Goal: Information Seeking & Learning: Learn about a topic

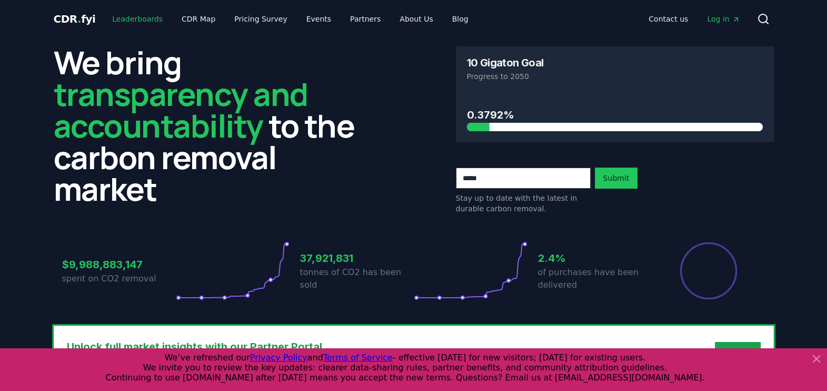
click at [143, 14] on link "Leaderboards" at bounding box center [137, 18] width 67 height 19
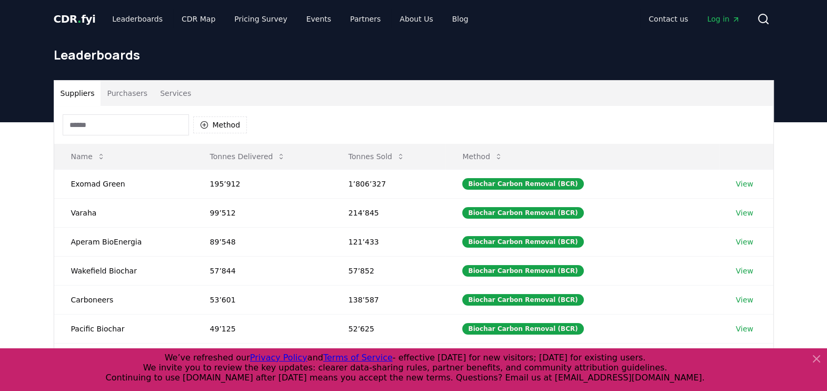
click at [818, 353] on icon at bounding box center [816, 358] width 13 height 13
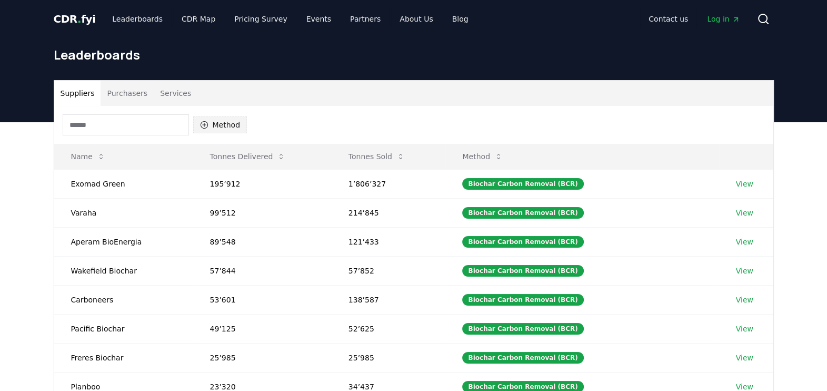
click at [217, 122] on button "Method" at bounding box center [220, 124] width 54 height 17
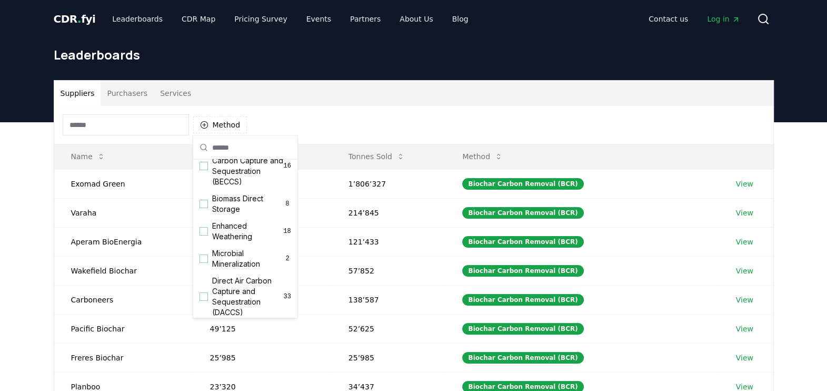
scroll to position [140, 0]
click at [205, 235] on div "Suggestions" at bounding box center [203, 231] width 8 height 8
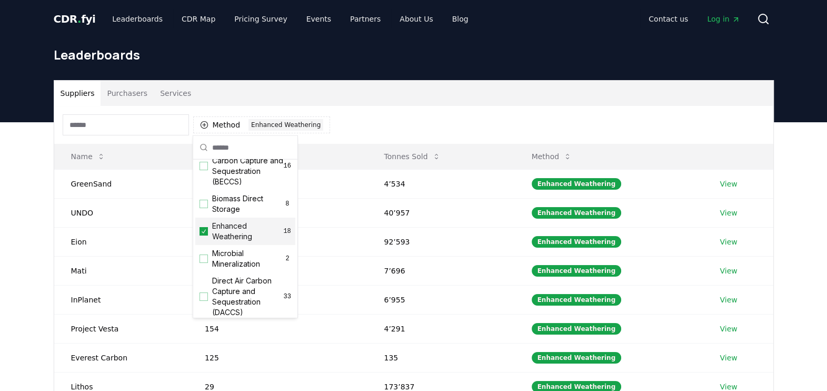
click at [790, 325] on div "Suppliers Purchasers Services Method 1 Enhanced Weathering Name Tonnes Delivere…" at bounding box center [413, 333] width 827 height 422
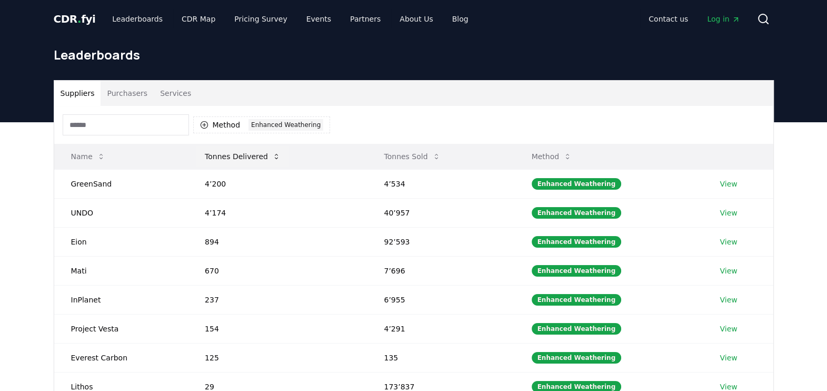
click at [252, 159] on button "Tonnes Delivered" at bounding box center [242, 156] width 93 height 21
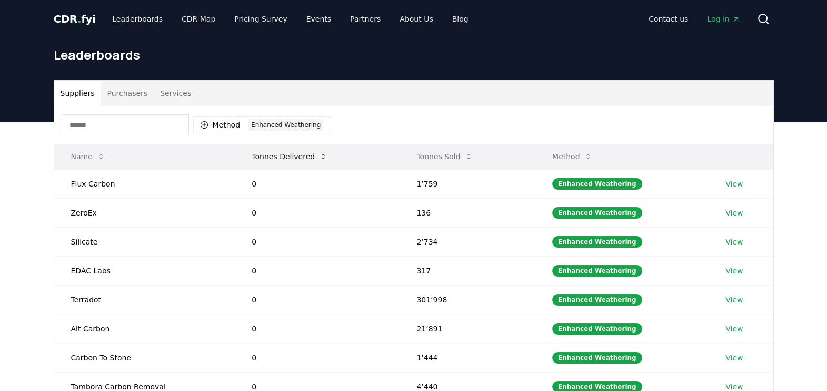
click at [286, 157] on button "Tonnes Delivered" at bounding box center [289, 156] width 93 height 21
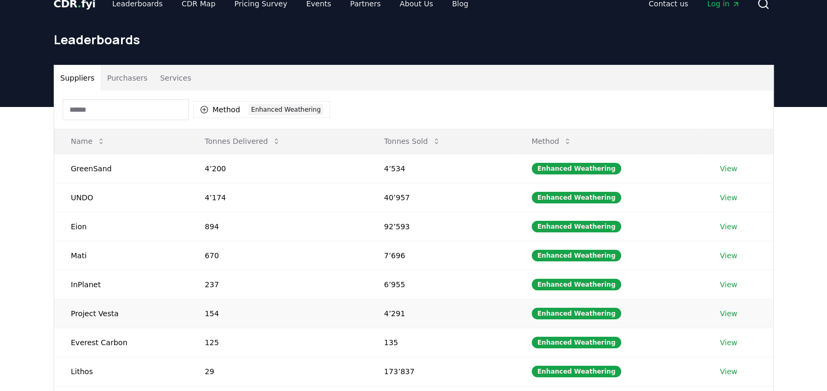
scroll to position [16, 0]
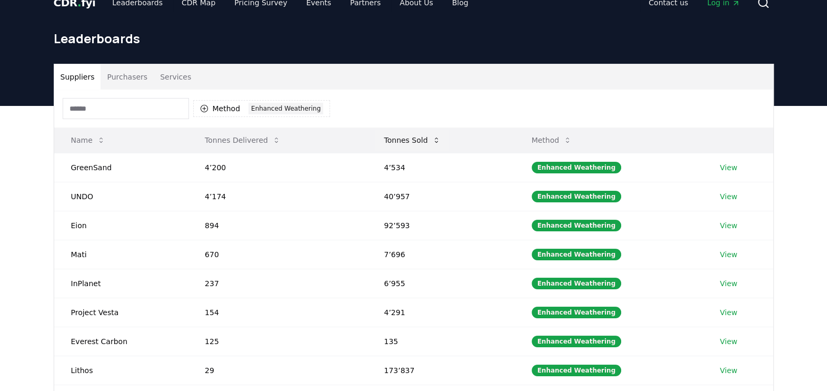
click at [436, 139] on icon at bounding box center [436, 140] width 8 height 8
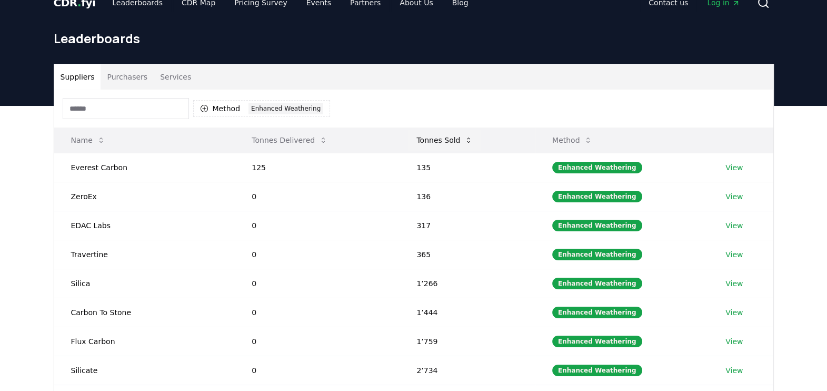
click at [469, 142] on icon at bounding box center [468, 140] width 8 height 8
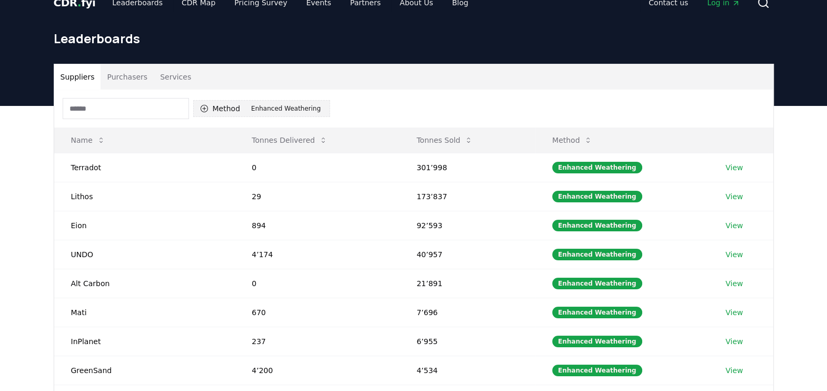
click at [200, 106] on icon "button" at bounding box center [204, 108] width 8 height 8
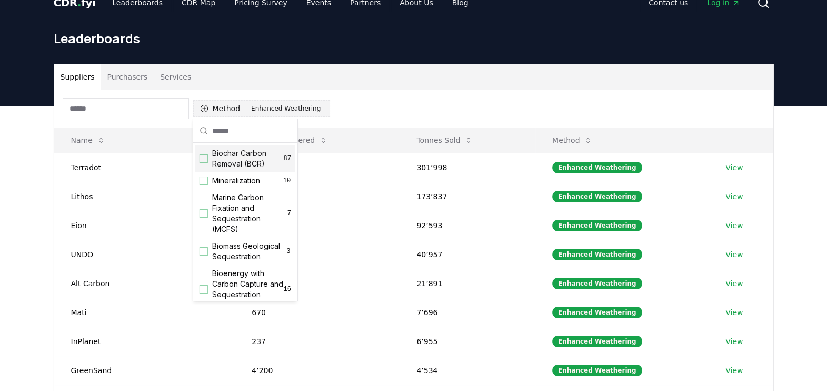
click at [208, 108] on button "Method 1 Enhanced Weathering" at bounding box center [261, 108] width 137 height 17
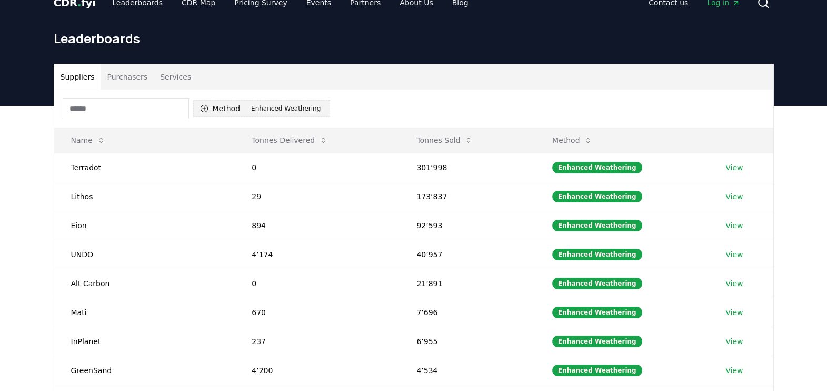
click at [197, 103] on button "Method 1 Enhanced Weathering" at bounding box center [261, 108] width 137 height 17
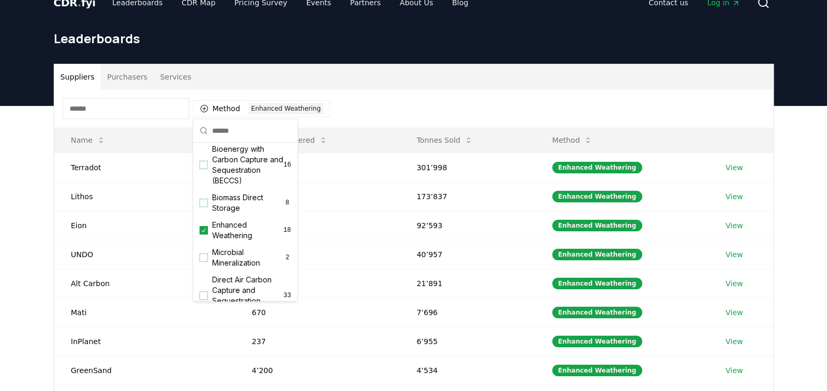
scroll to position [143, 0]
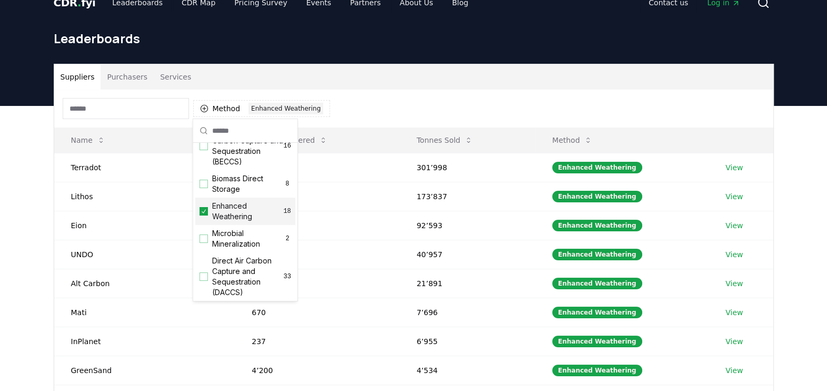
click at [207, 215] on div "Suggestions" at bounding box center [203, 211] width 8 height 8
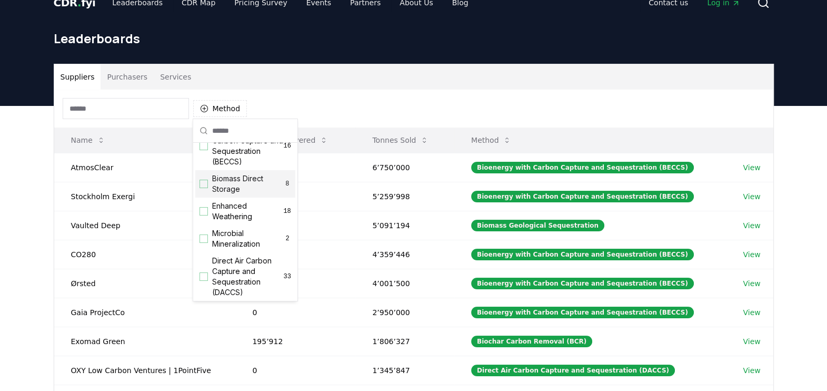
click at [367, 132] on th "Tonnes Sold" at bounding box center [404, 139] width 99 height 25
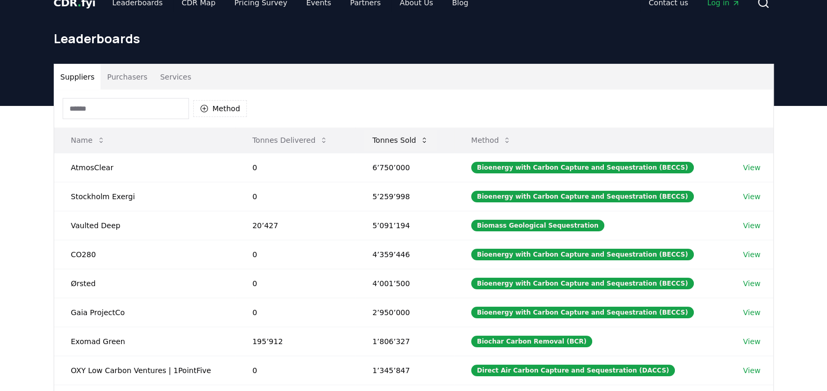
click at [426, 140] on icon at bounding box center [424, 139] width 3 height 5
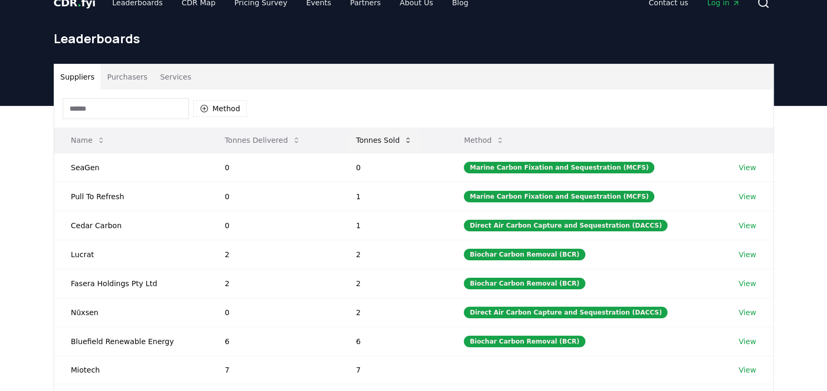
click at [412, 137] on icon at bounding box center [408, 140] width 8 height 8
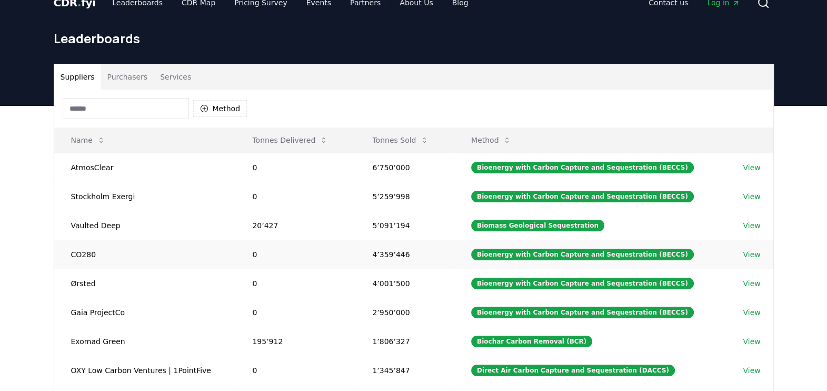
scroll to position [50, 0]
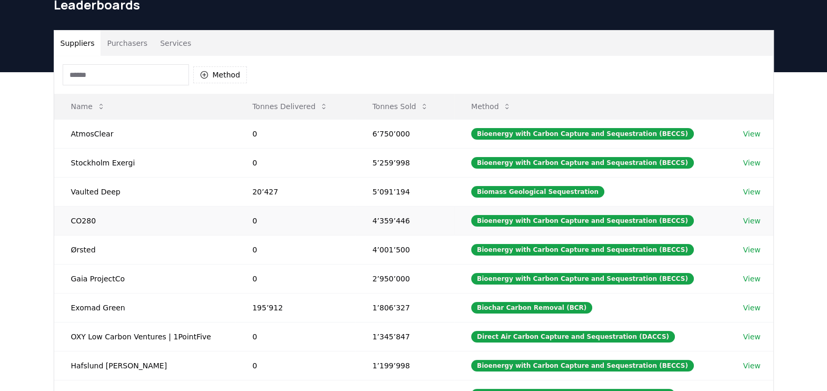
click at [485, 264] on td "Bioenergy with Carbon Capture and Sequestration (BECCS)" at bounding box center [590, 278] width 272 height 29
